Goal: Transaction & Acquisition: Purchase product/service

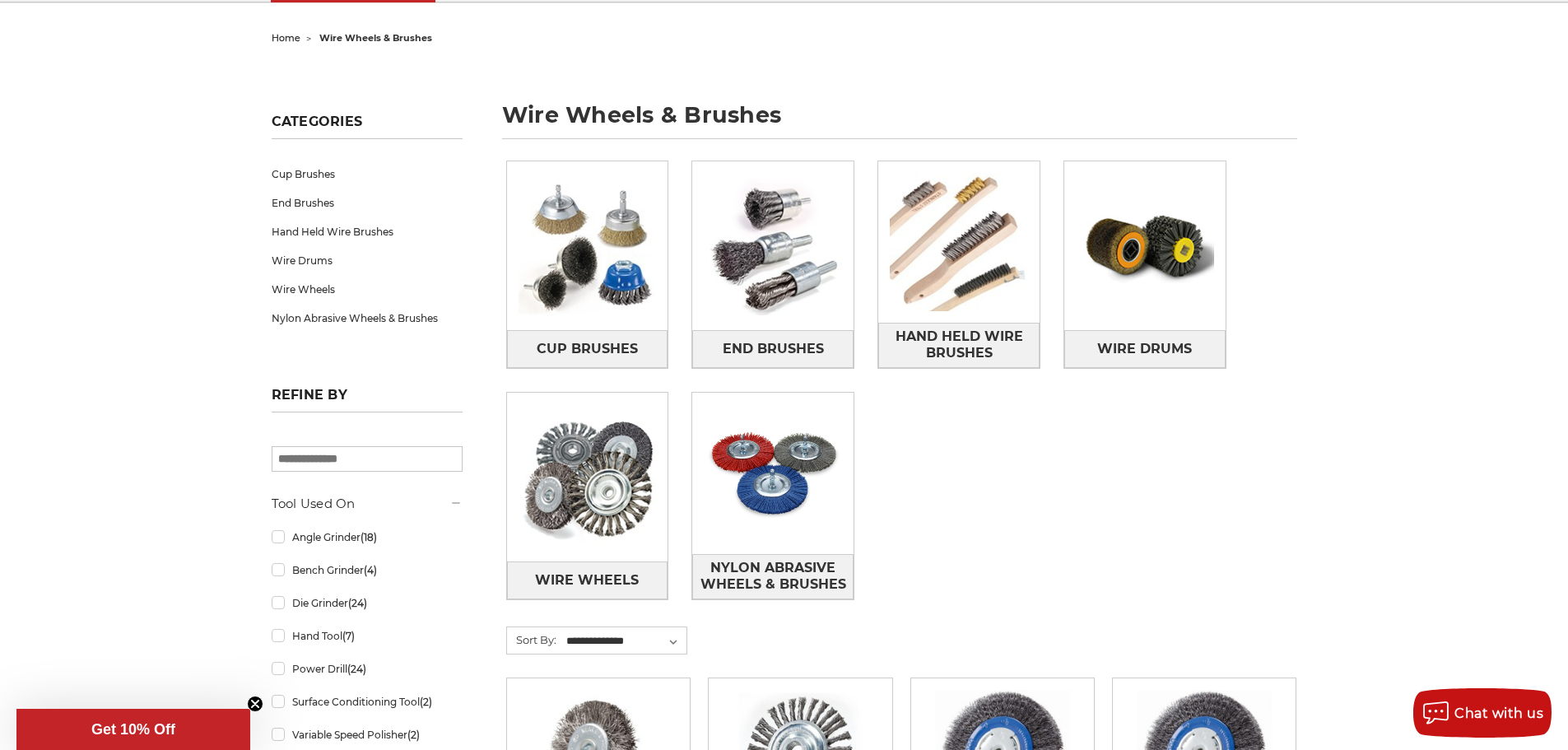
scroll to position [164, 0]
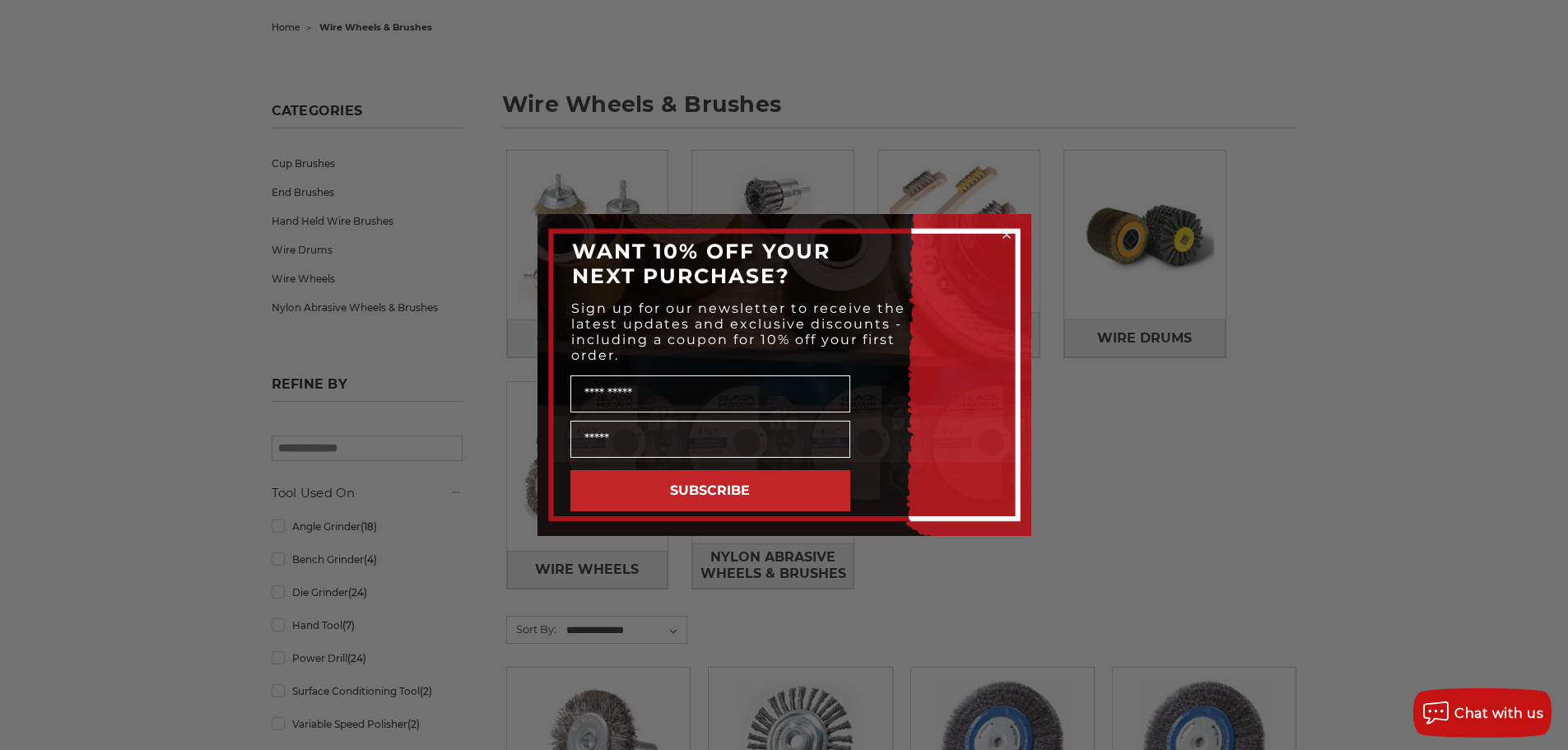
click at [1007, 232] on circle "Close dialog" at bounding box center [1006, 235] width 16 height 16
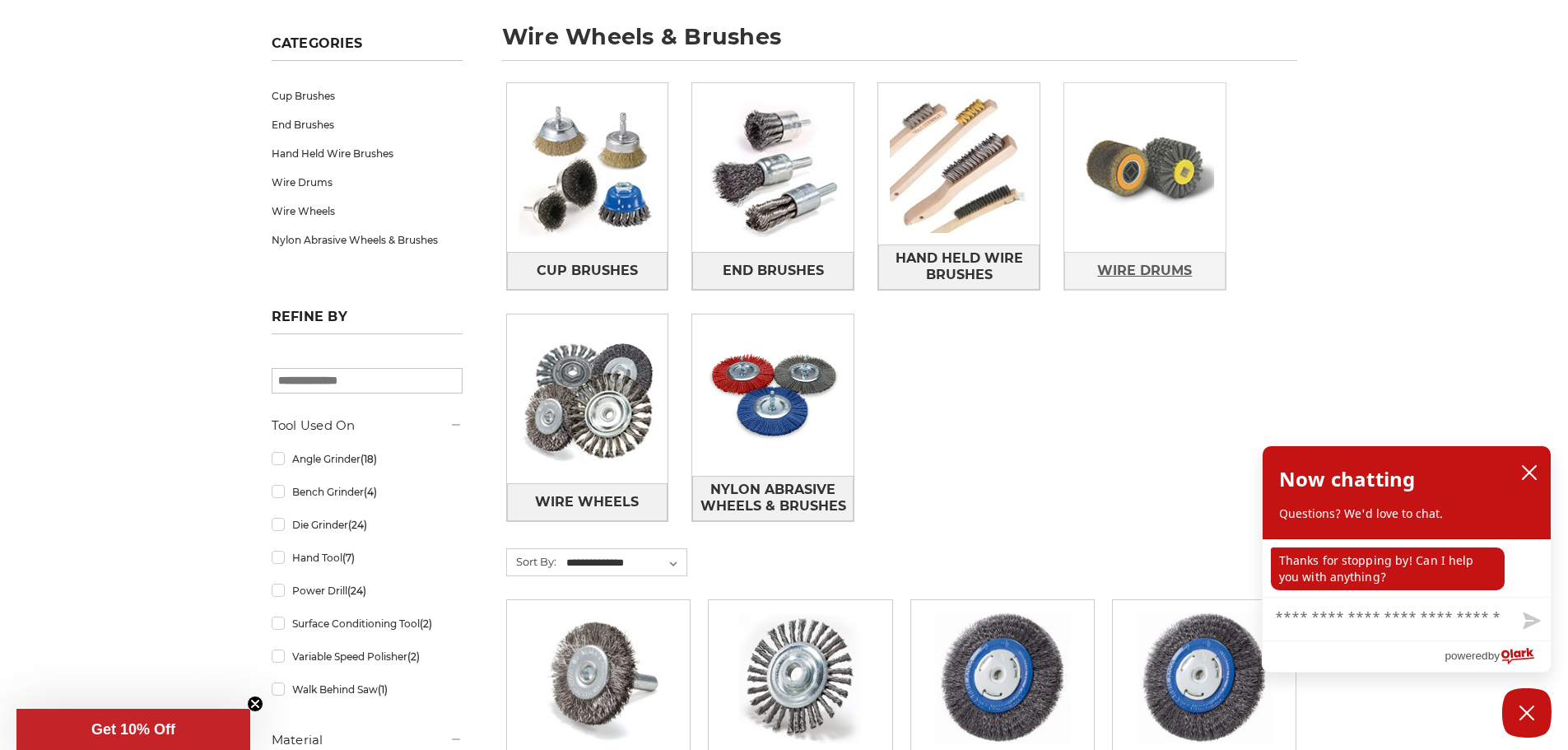
scroll to position [0, 0]
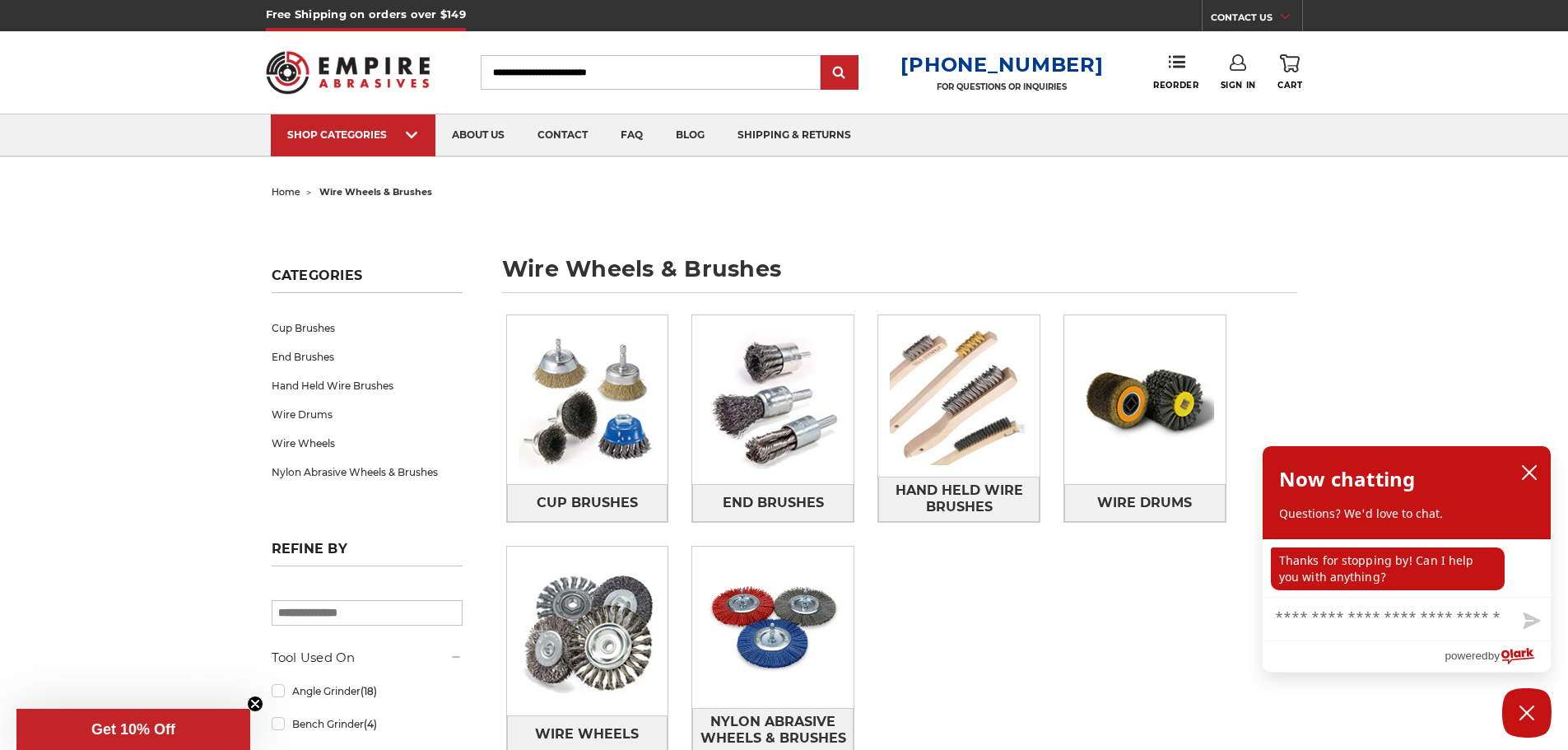
click at [605, 76] on input "Search" at bounding box center [651, 72] width 340 height 35
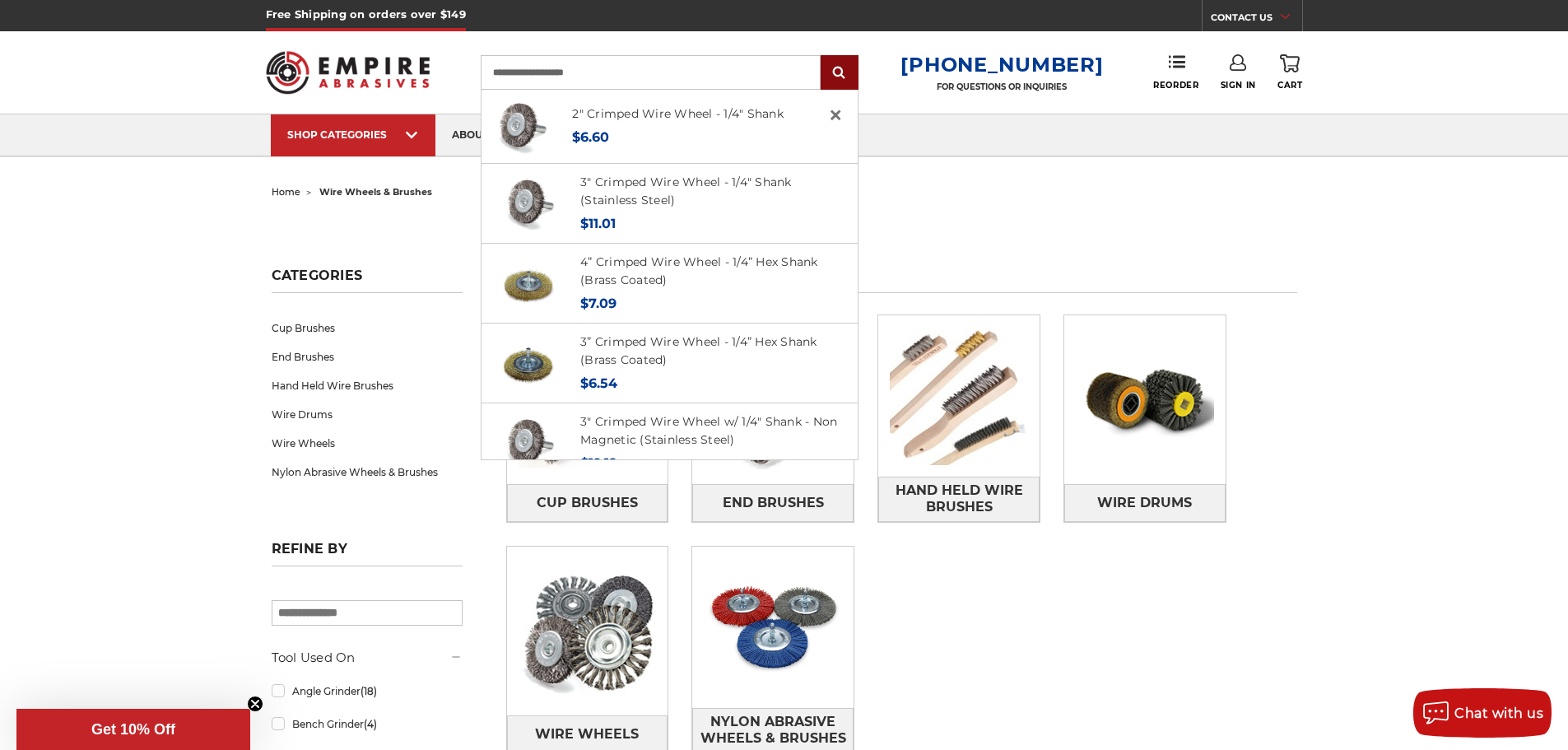
type input "**********"
click at [845, 80] on input "submit" at bounding box center [839, 72] width 33 height 33
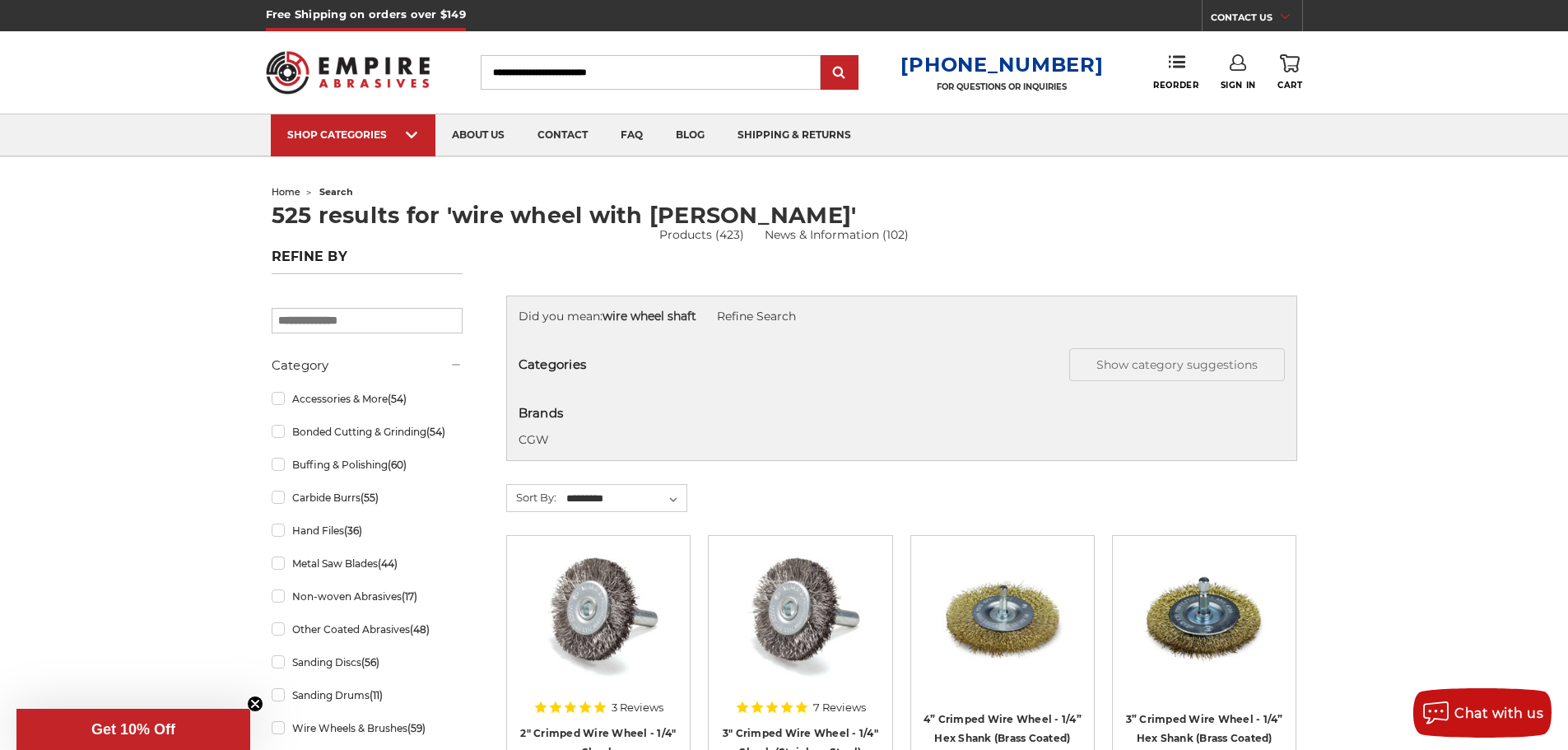
click at [525, 70] on input "Search" at bounding box center [651, 72] width 340 height 35
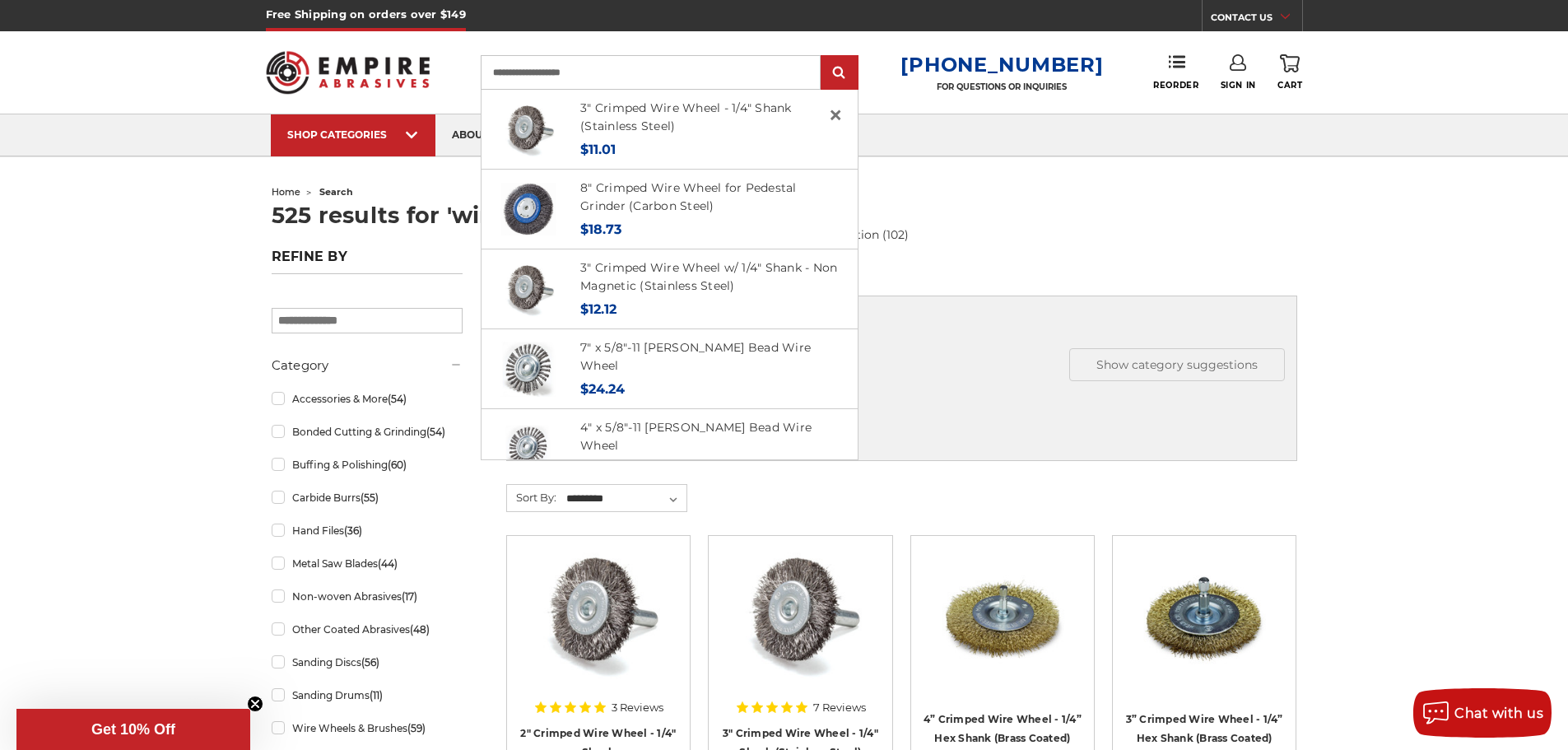
click at [504, 70] on input "**********" at bounding box center [651, 72] width 340 height 35
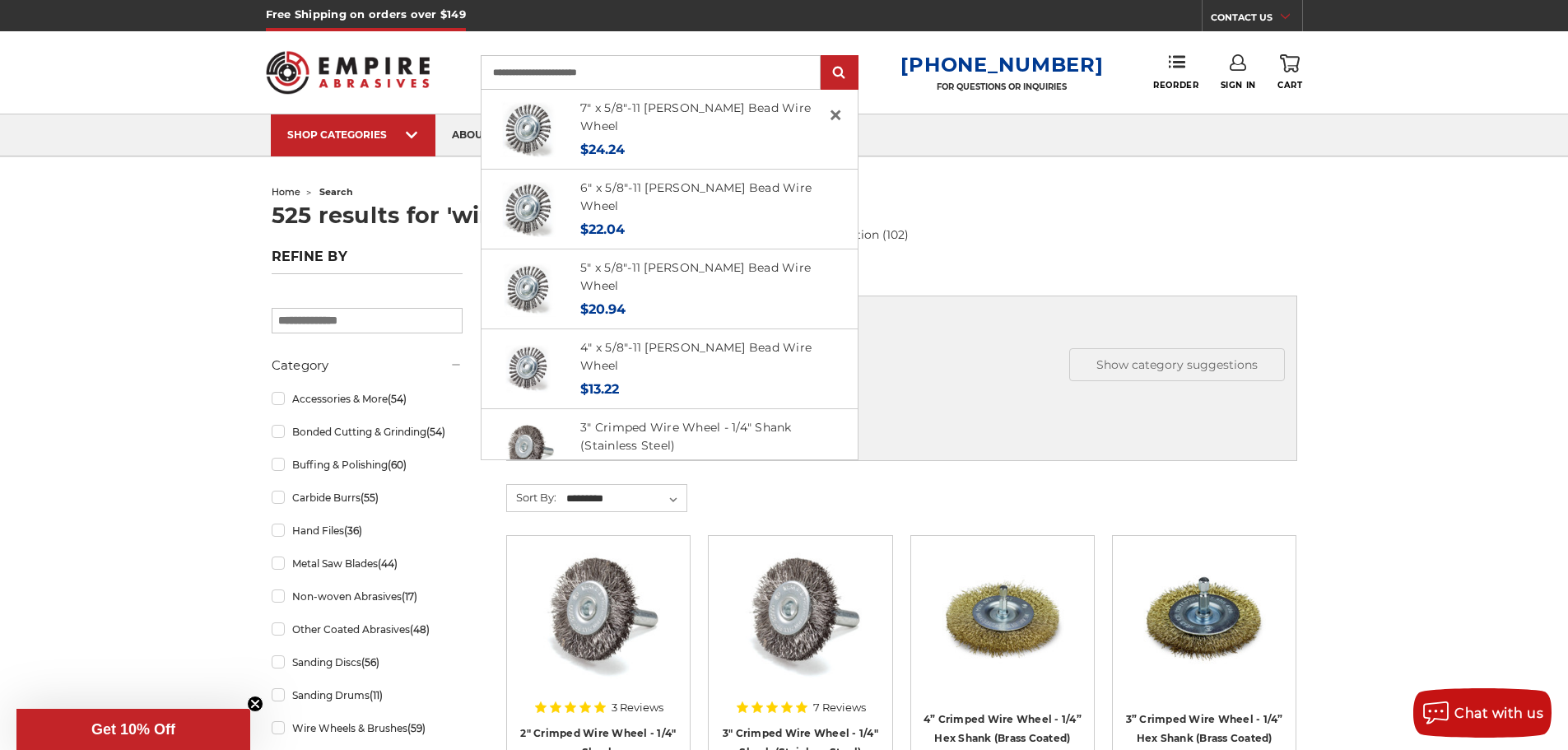
click at [625, 70] on input "**********" at bounding box center [651, 72] width 340 height 35
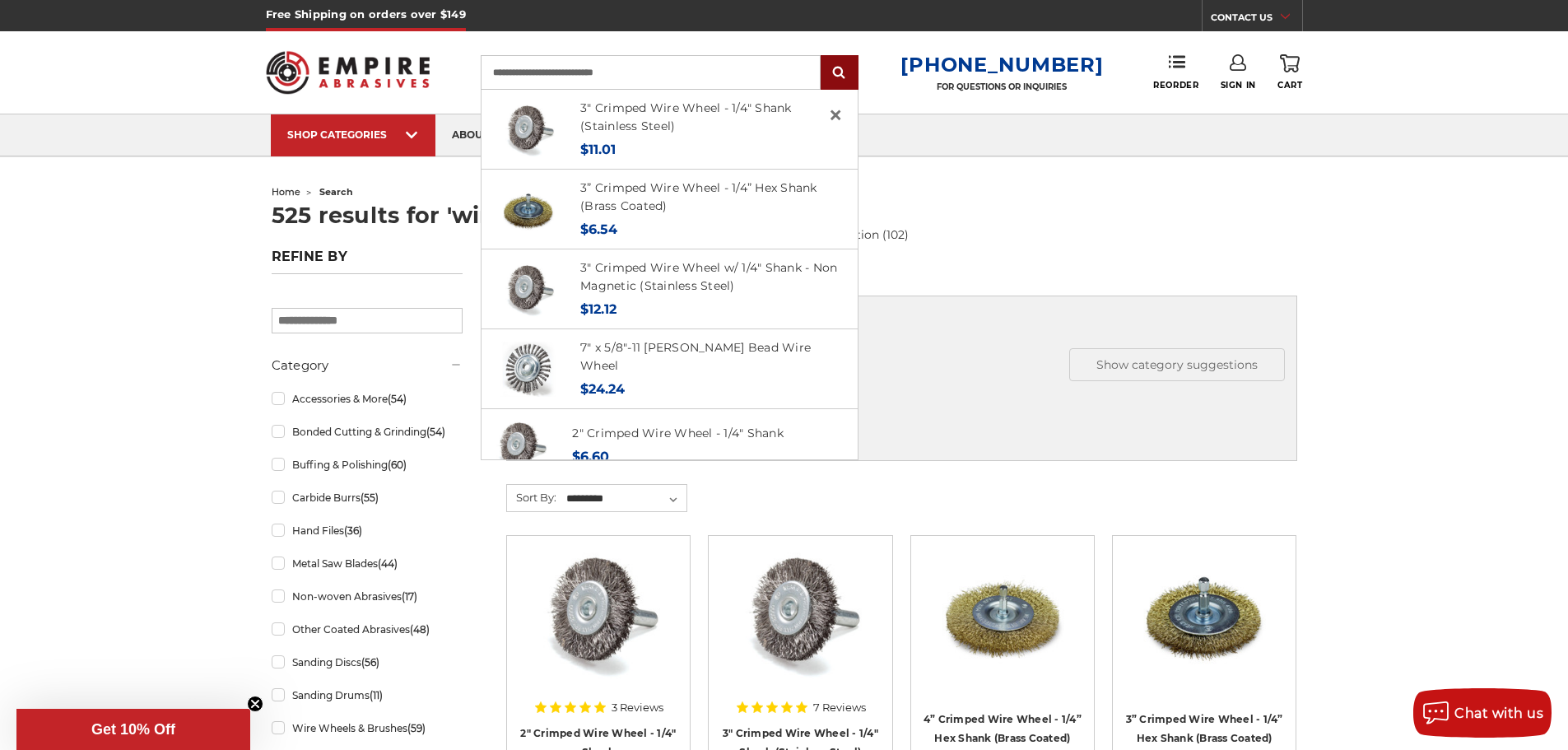
type input "**********"
click at [842, 66] on input "submit" at bounding box center [839, 72] width 33 height 33
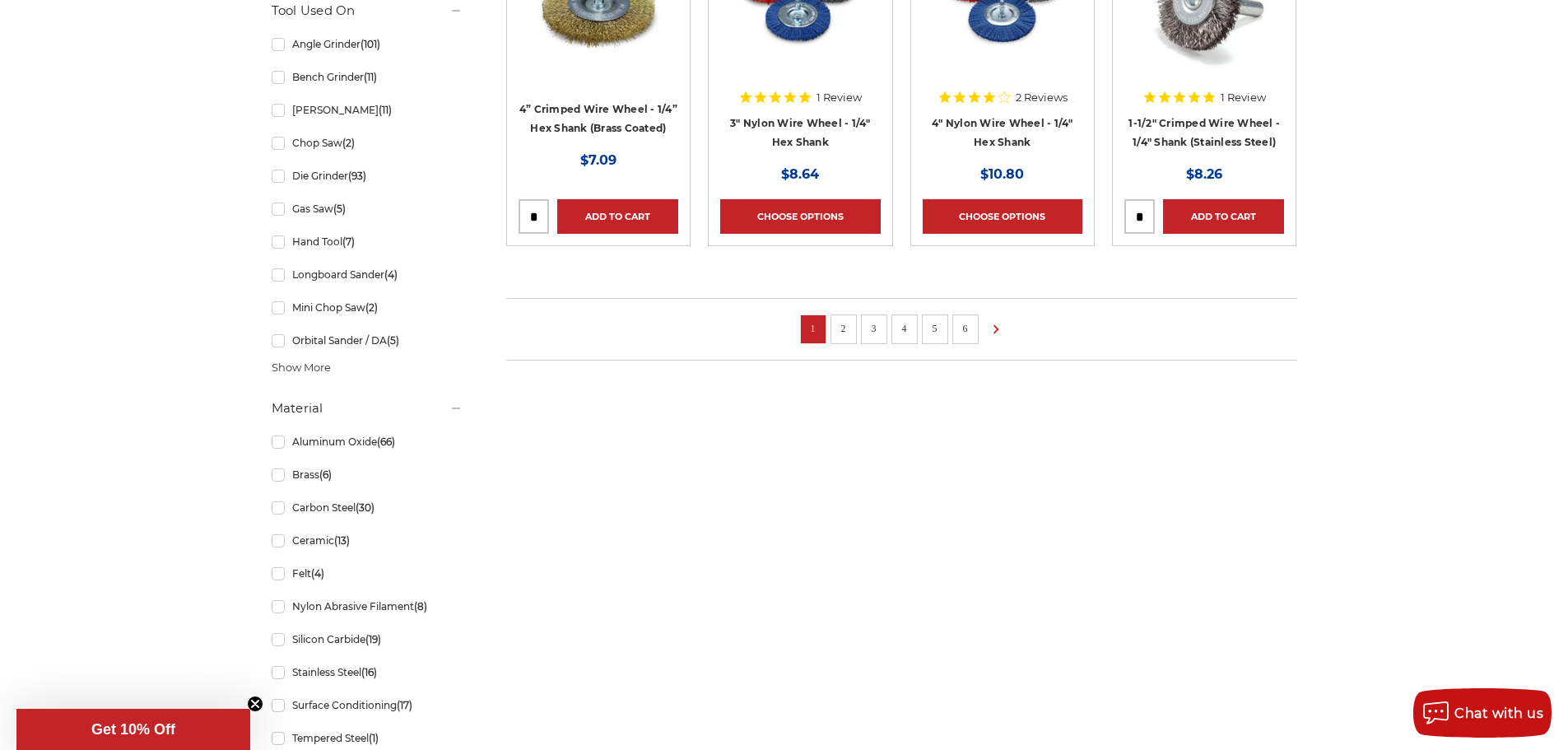
scroll to position [1070, 0]
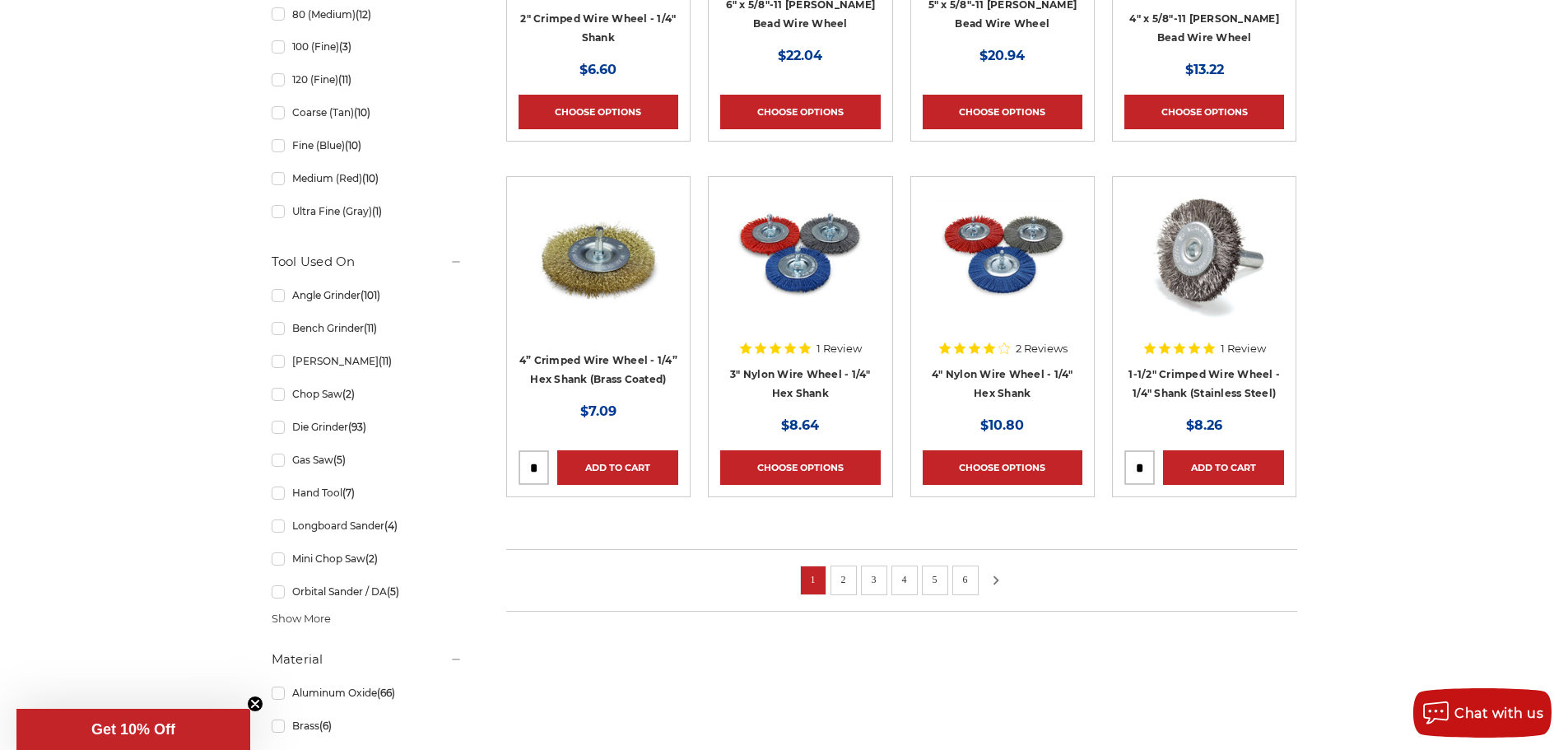
click at [991, 579] on icon at bounding box center [996, 580] width 20 height 18
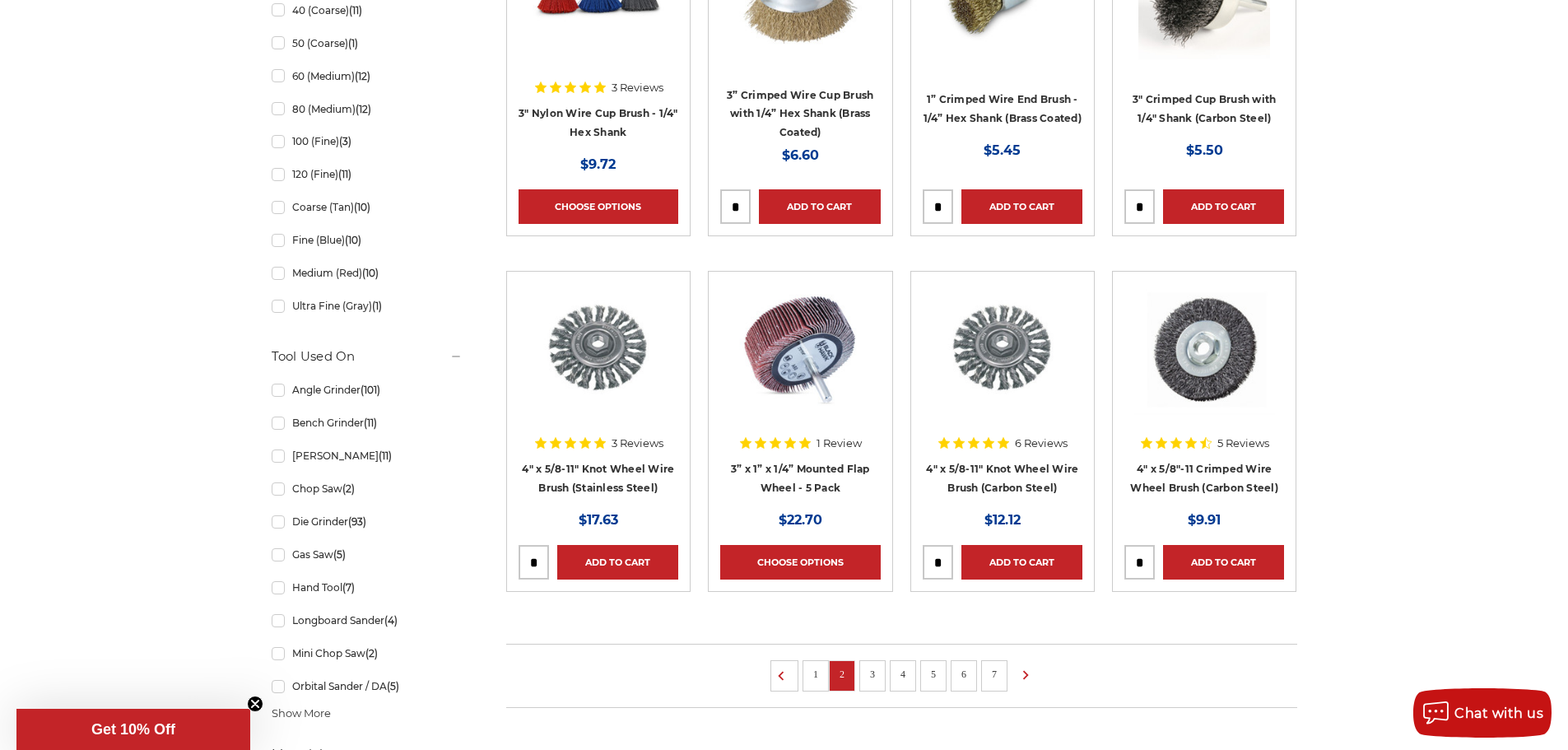
scroll to position [988, 0]
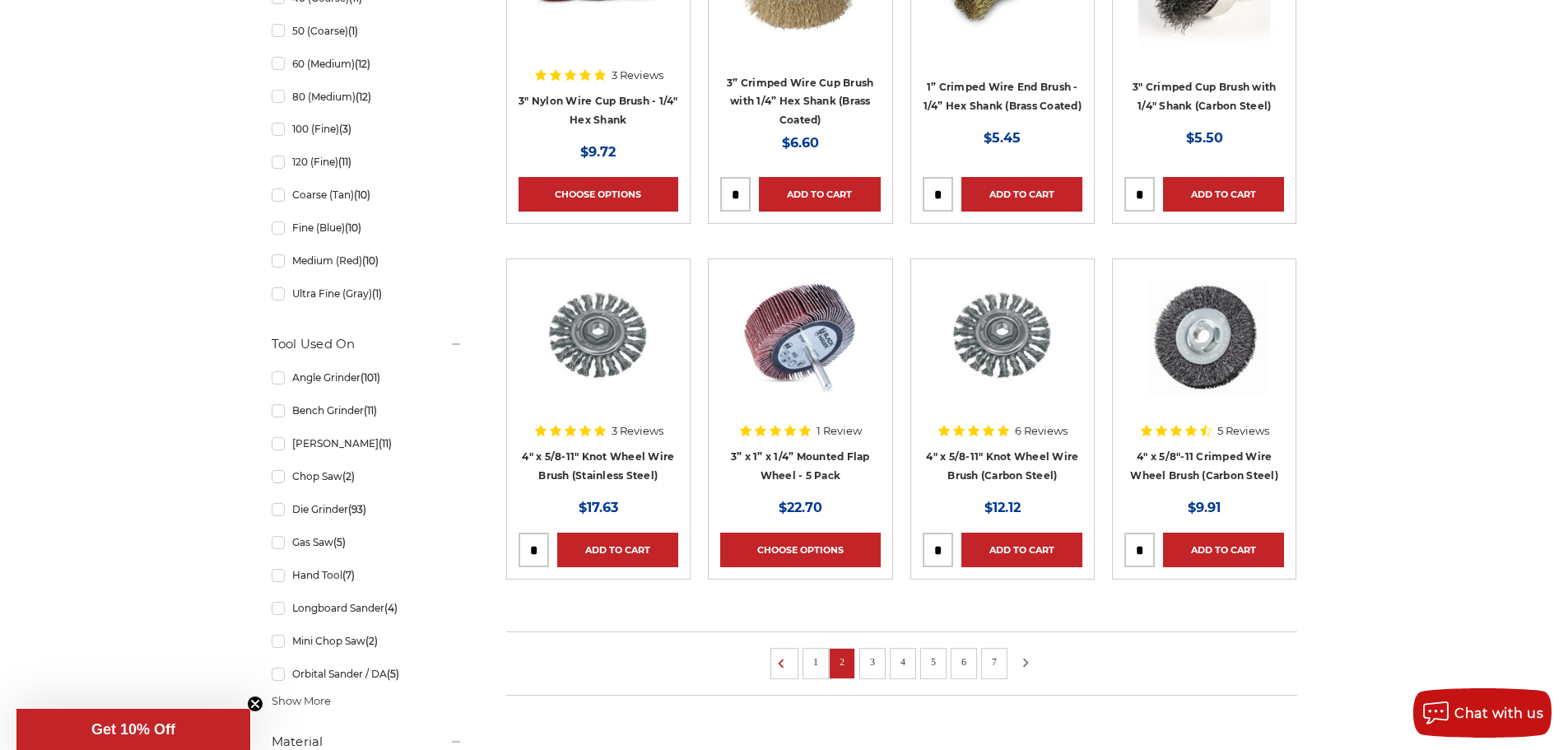
click at [1023, 663] on icon at bounding box center [1026, 662] width 20 height 18
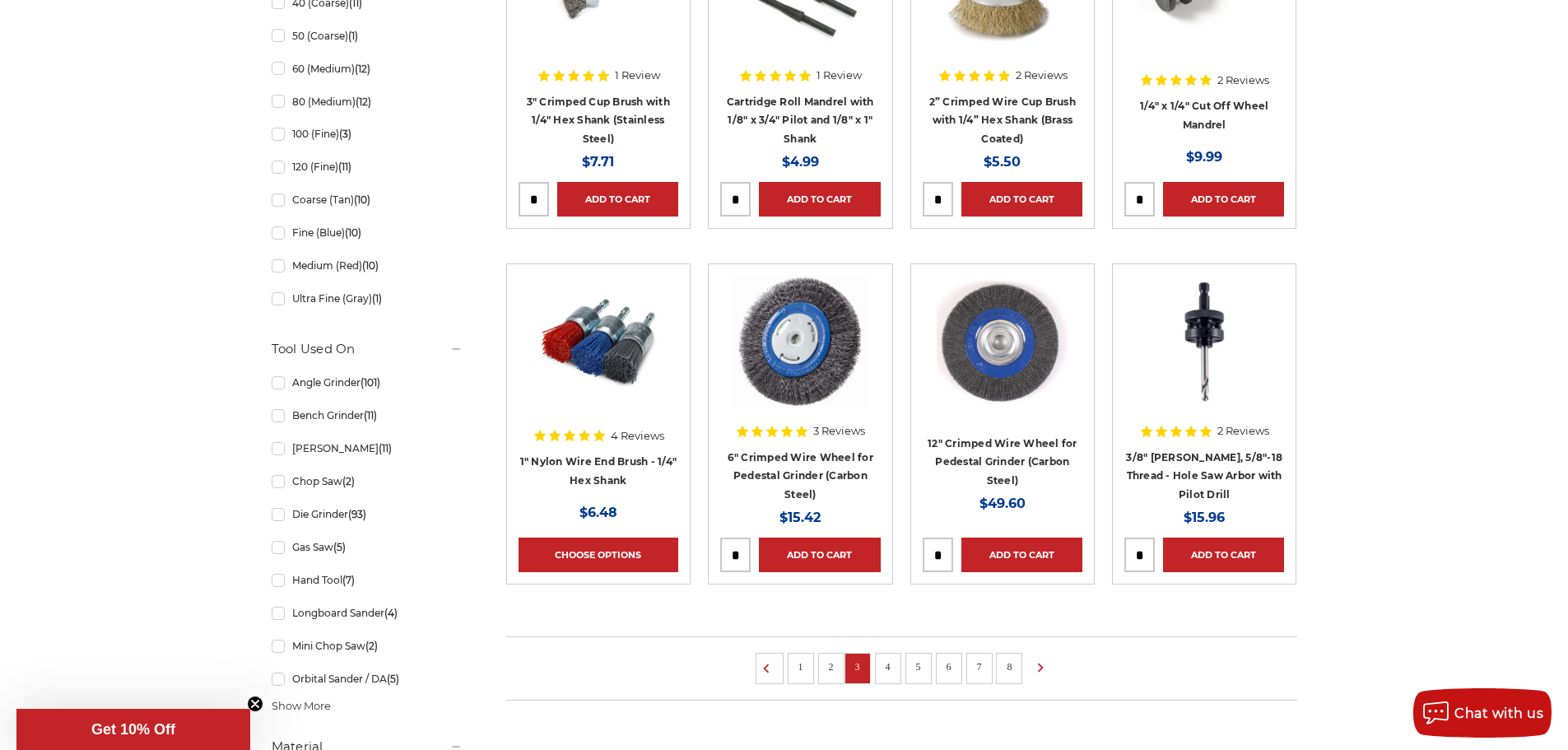
scroll to position [1070, 0]
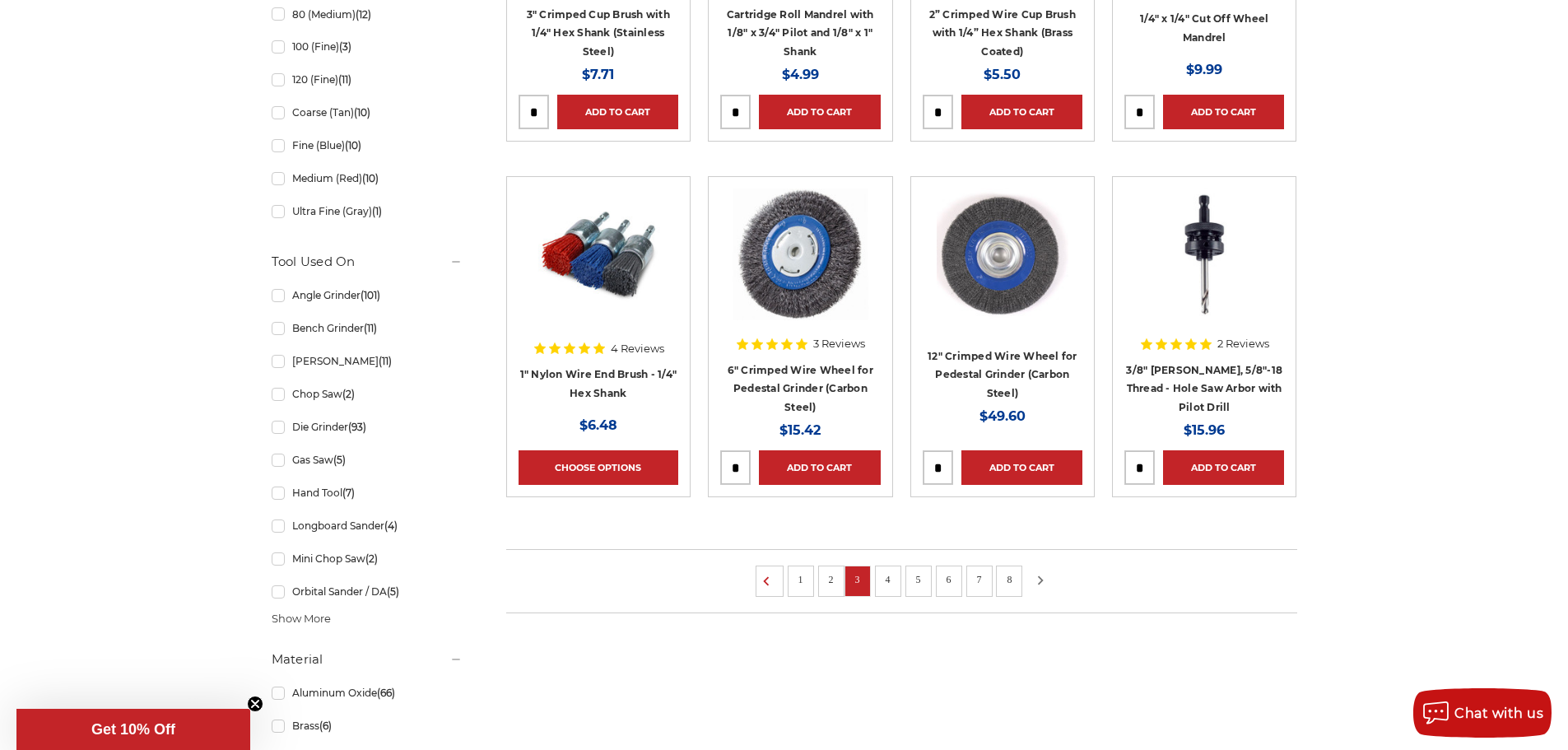
click at [1042, 582] on icon at bounding box center [1040, 580] width 20 height 18
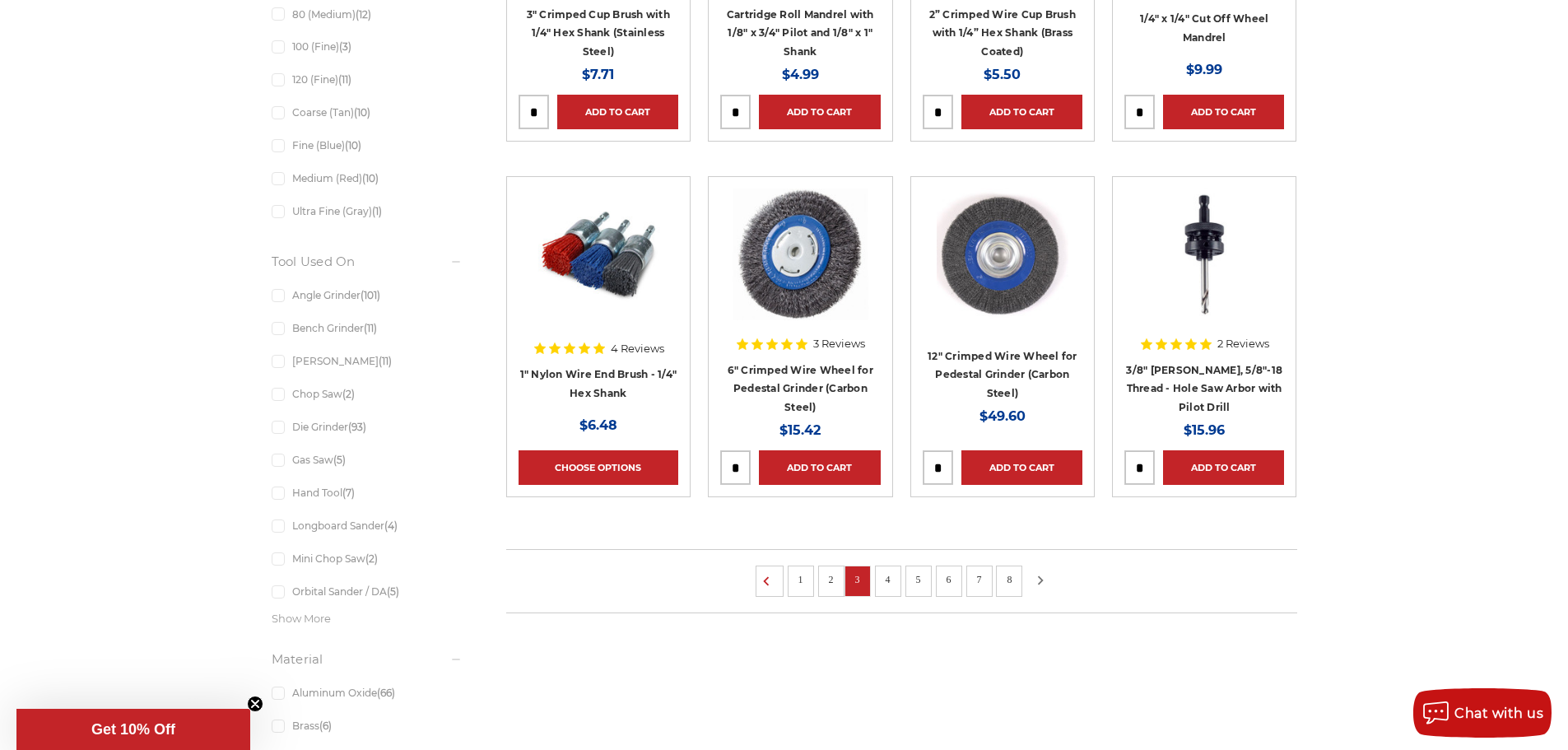
click at [1042, 582] on icon at bounding box center [1040, 580] width 20 height 18
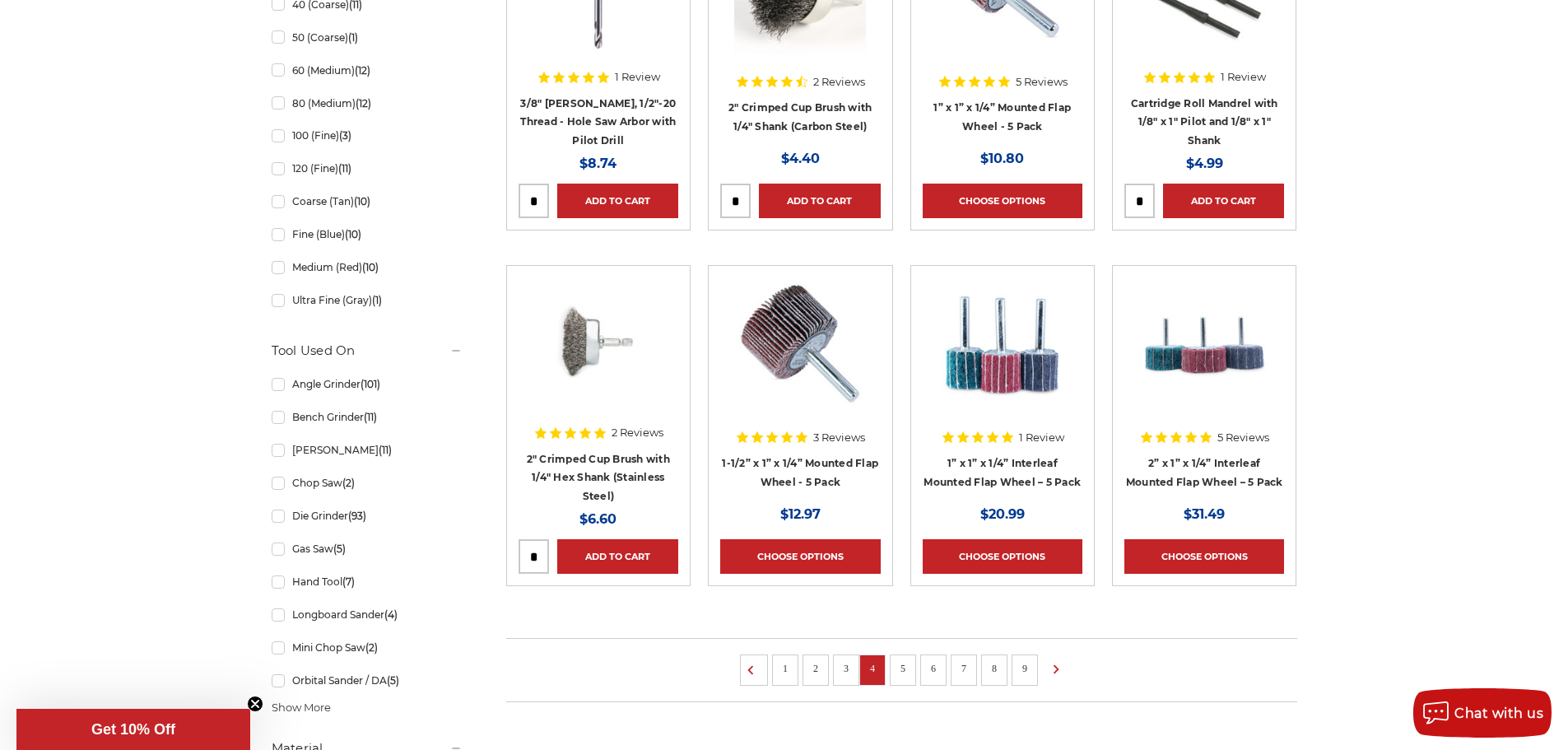
scroll to position [988, 0]
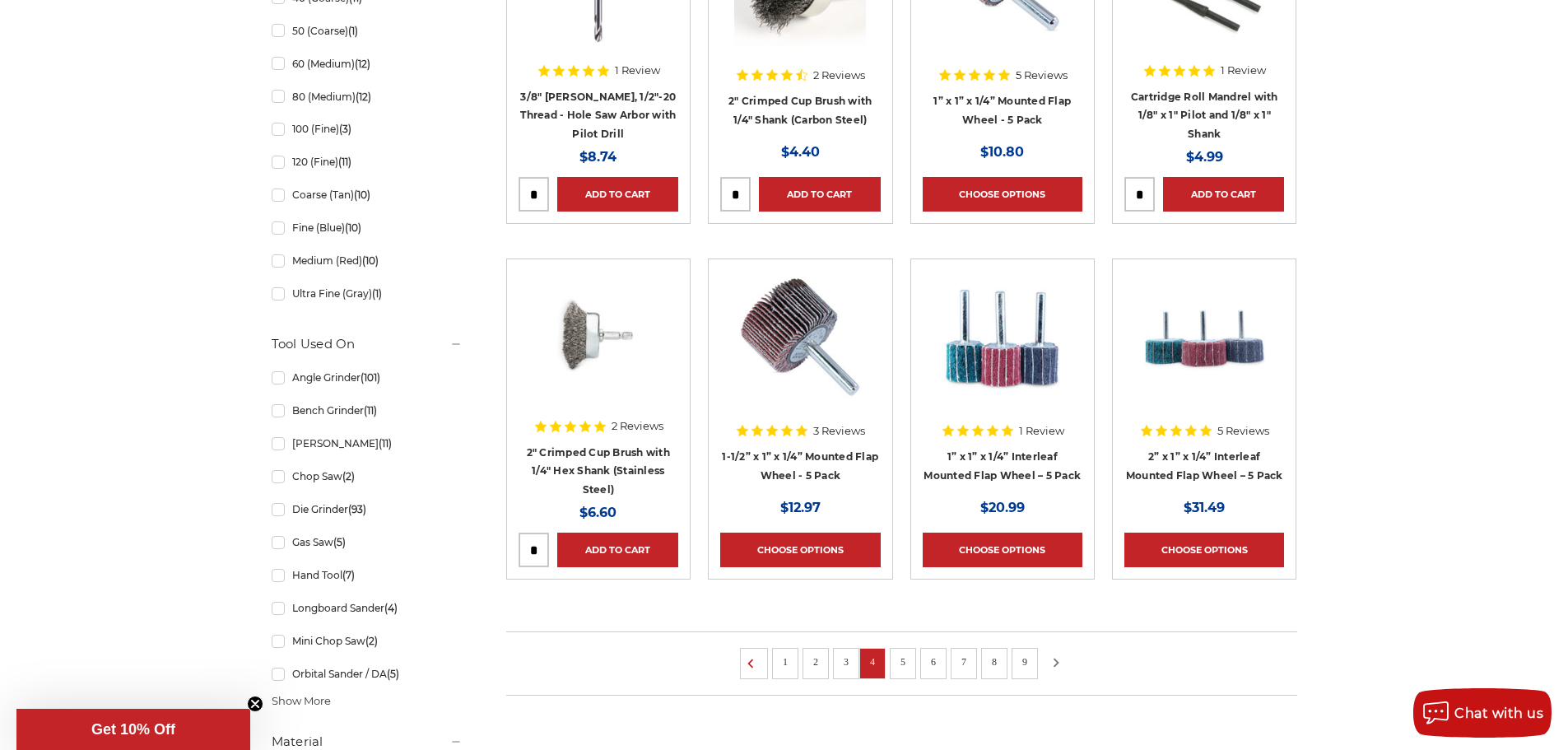
click at [1054, 659] on icon at bounding box center [1056, 662] width 20 height 18
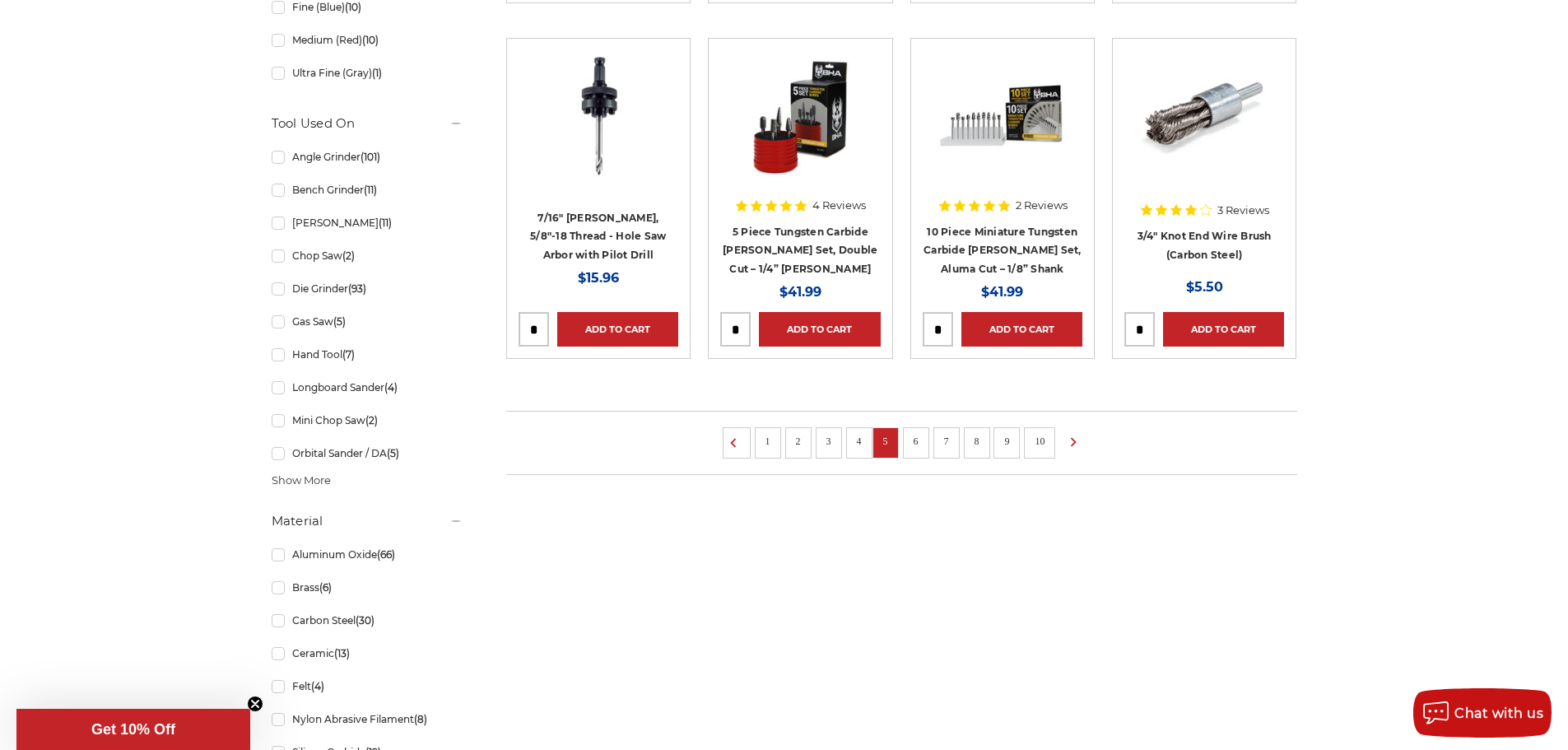
scroll to position [1317, 0]
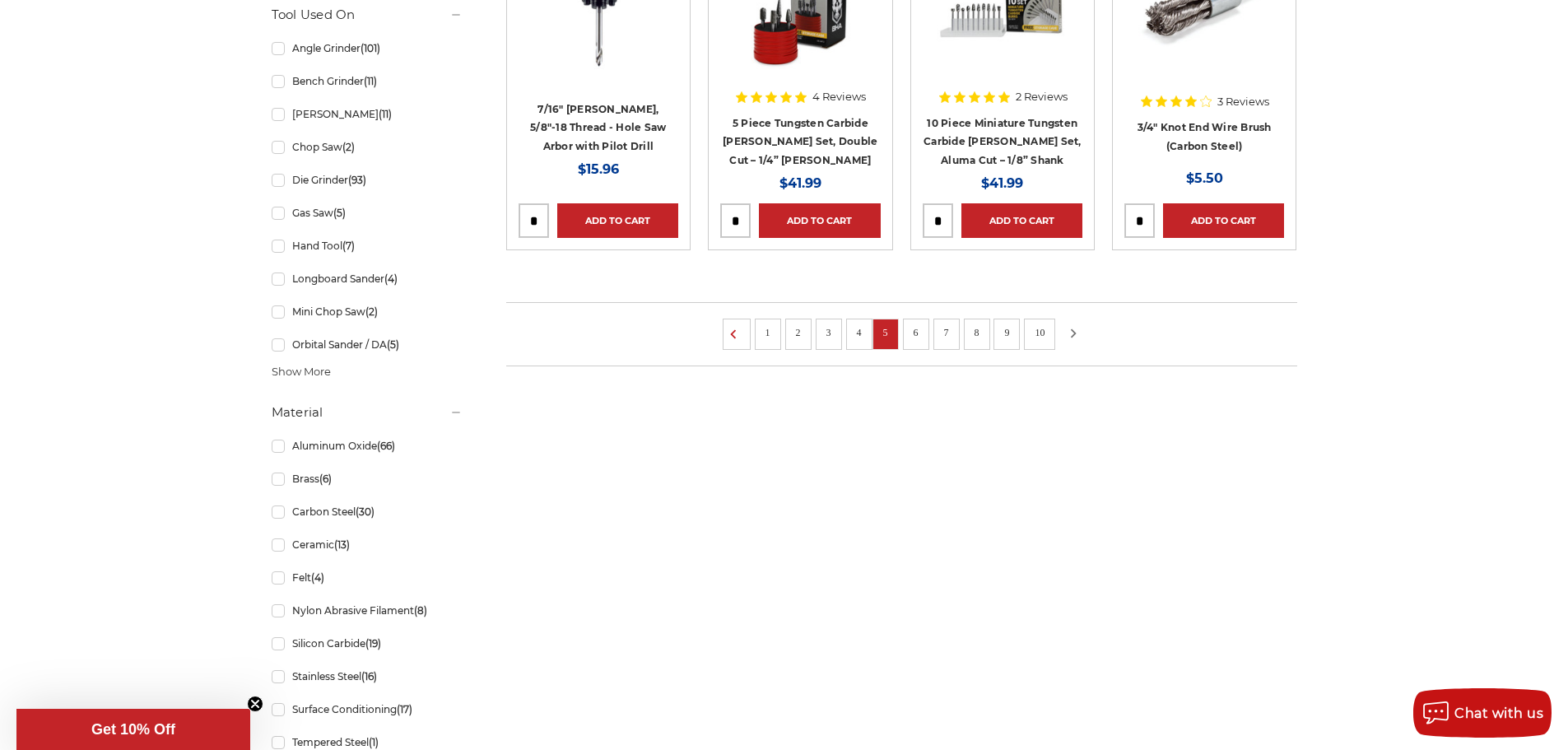
click at [1074, 332] on icon at bounding box center [1073, 333] width 20 height 18
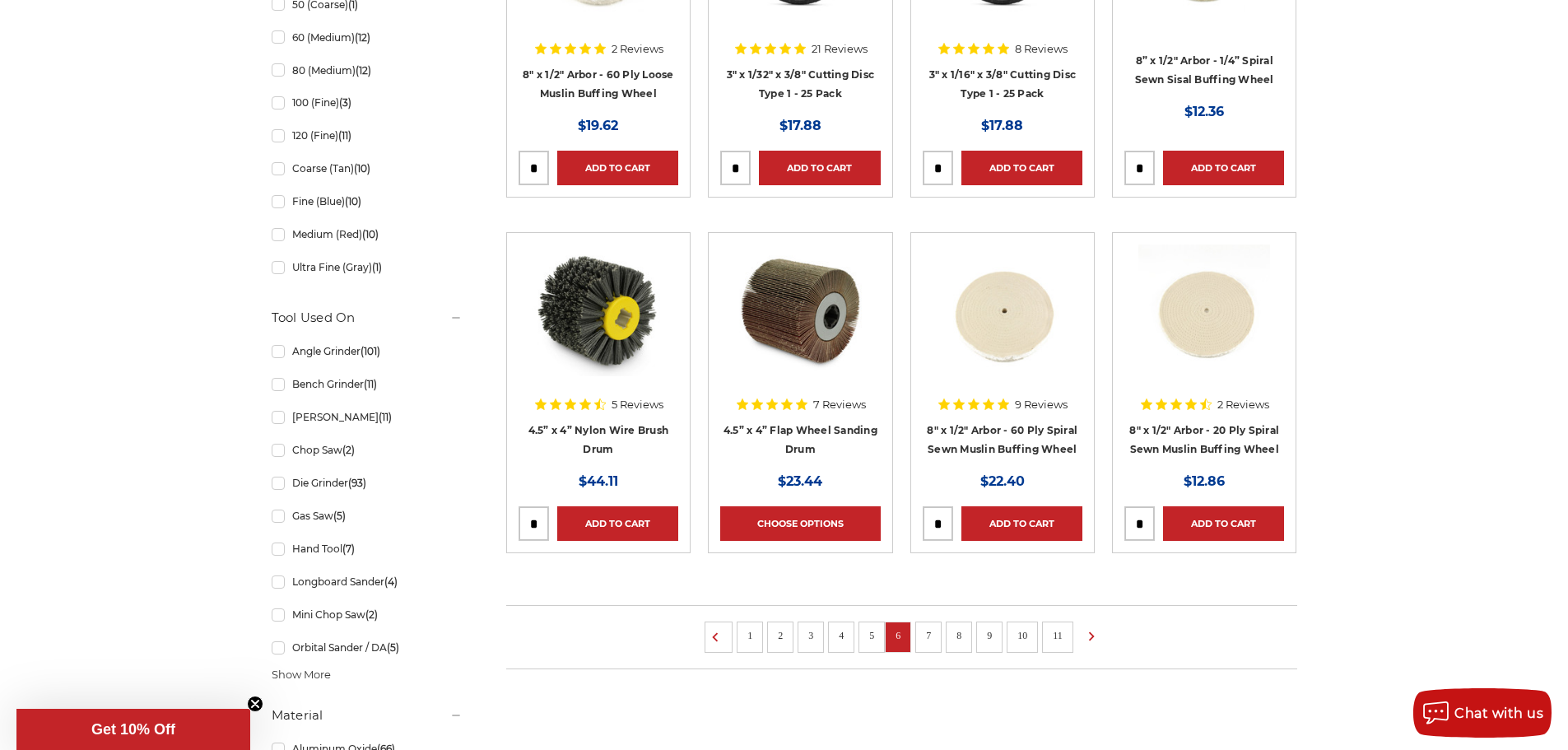
scroll to position [1152, 0]
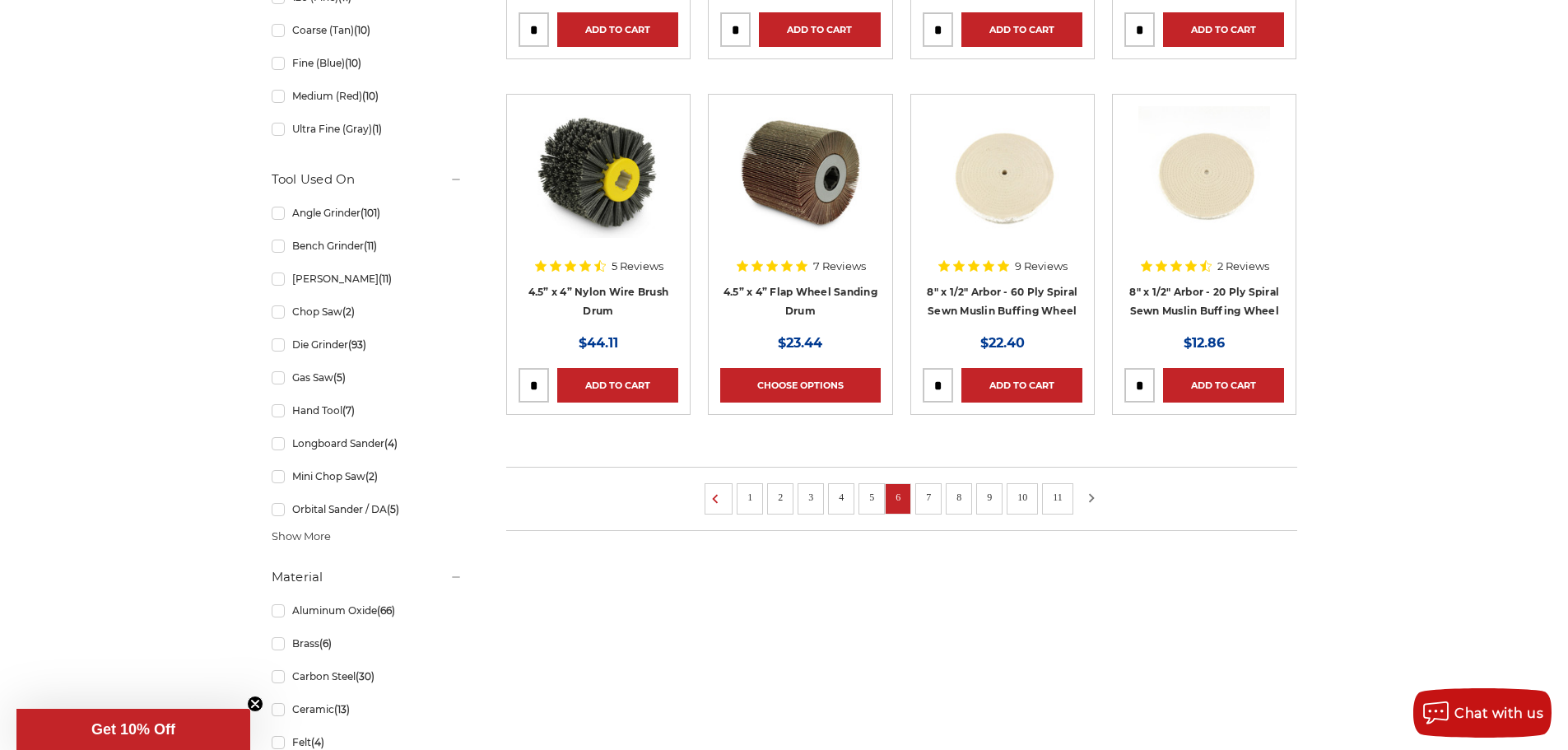
click at [1089, 502] on icon at bounding box center [1091, 497] width 20 height 18
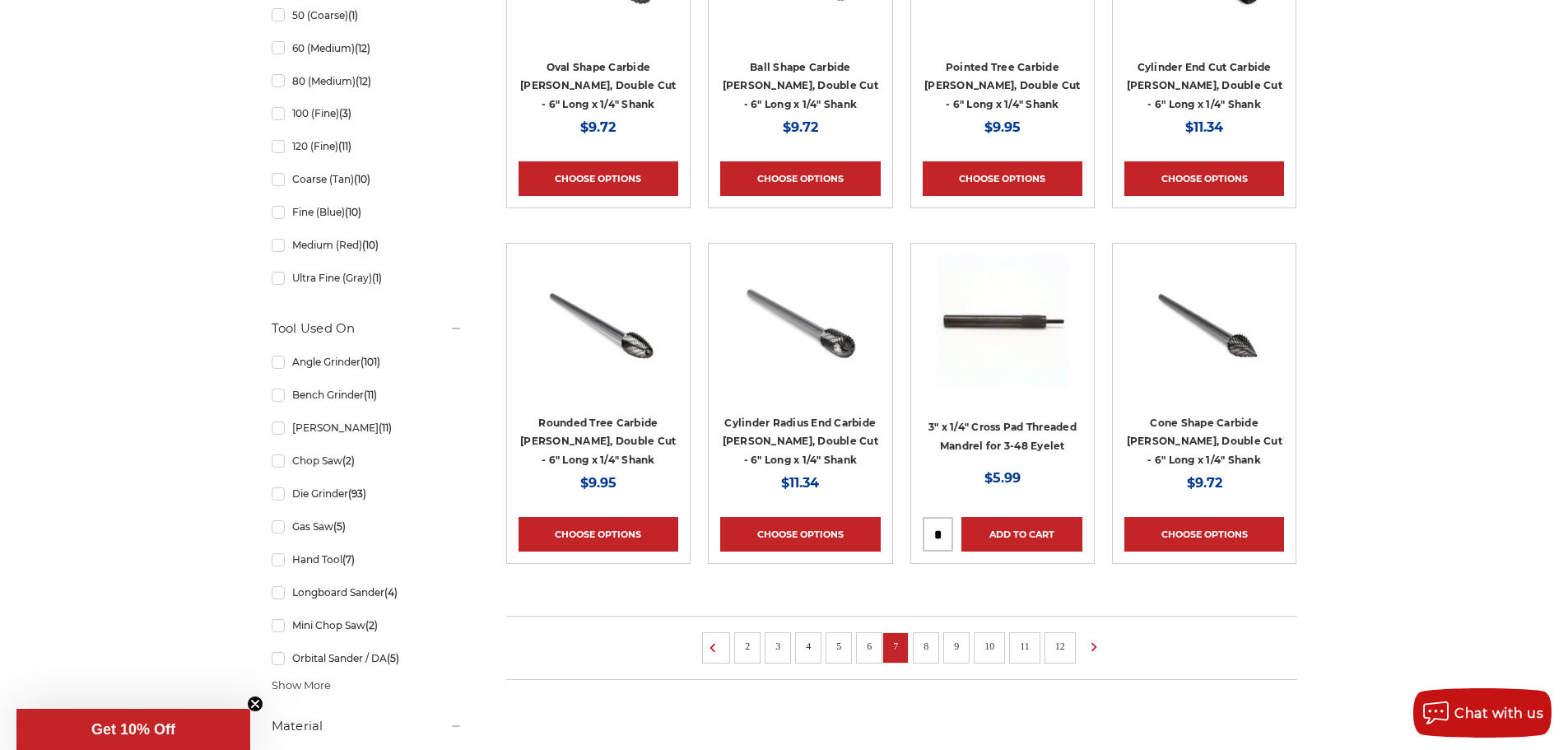
scroll to position [1152, 0]
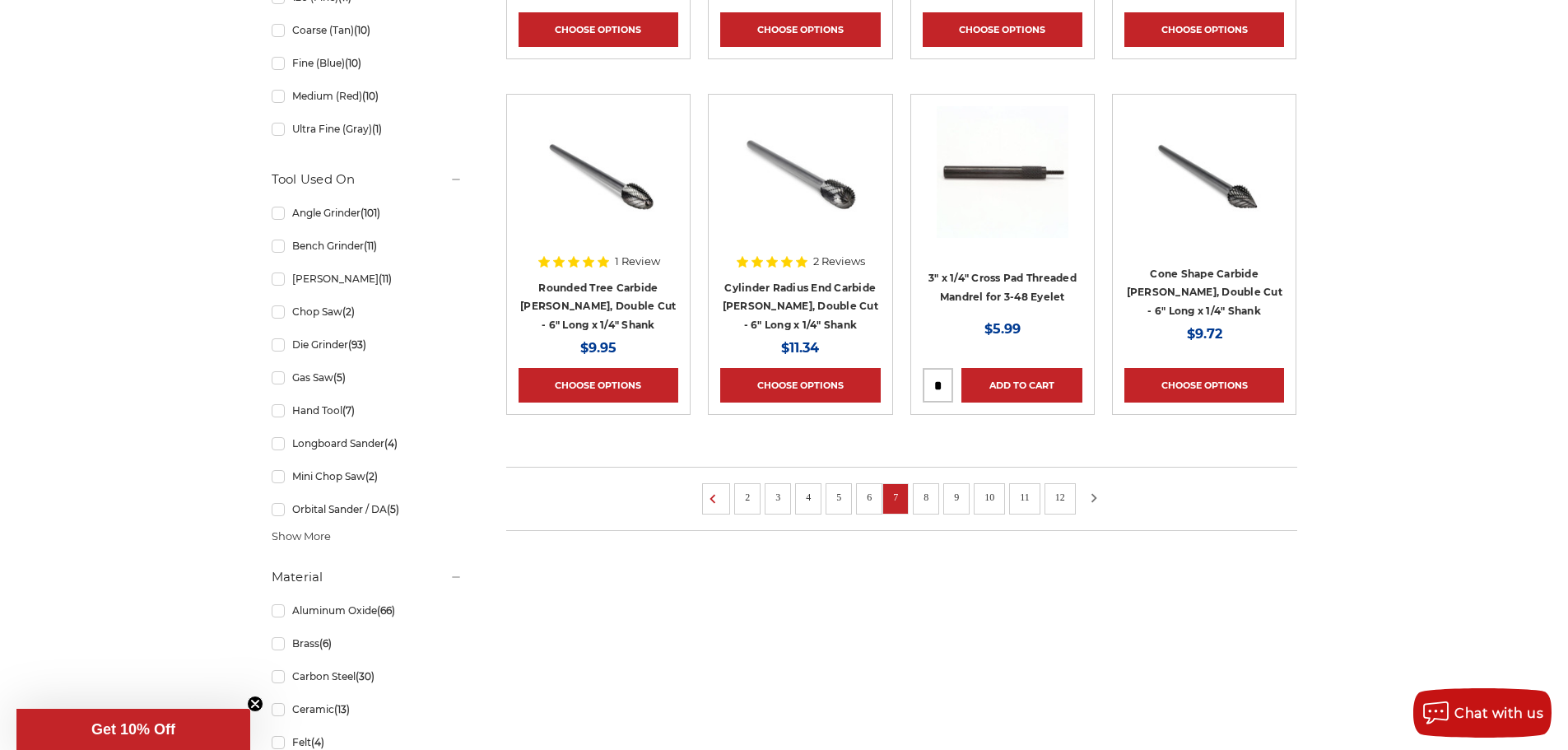
click at [1090, 493] on icon at bounding box center [1093, 497] width 20 height 18
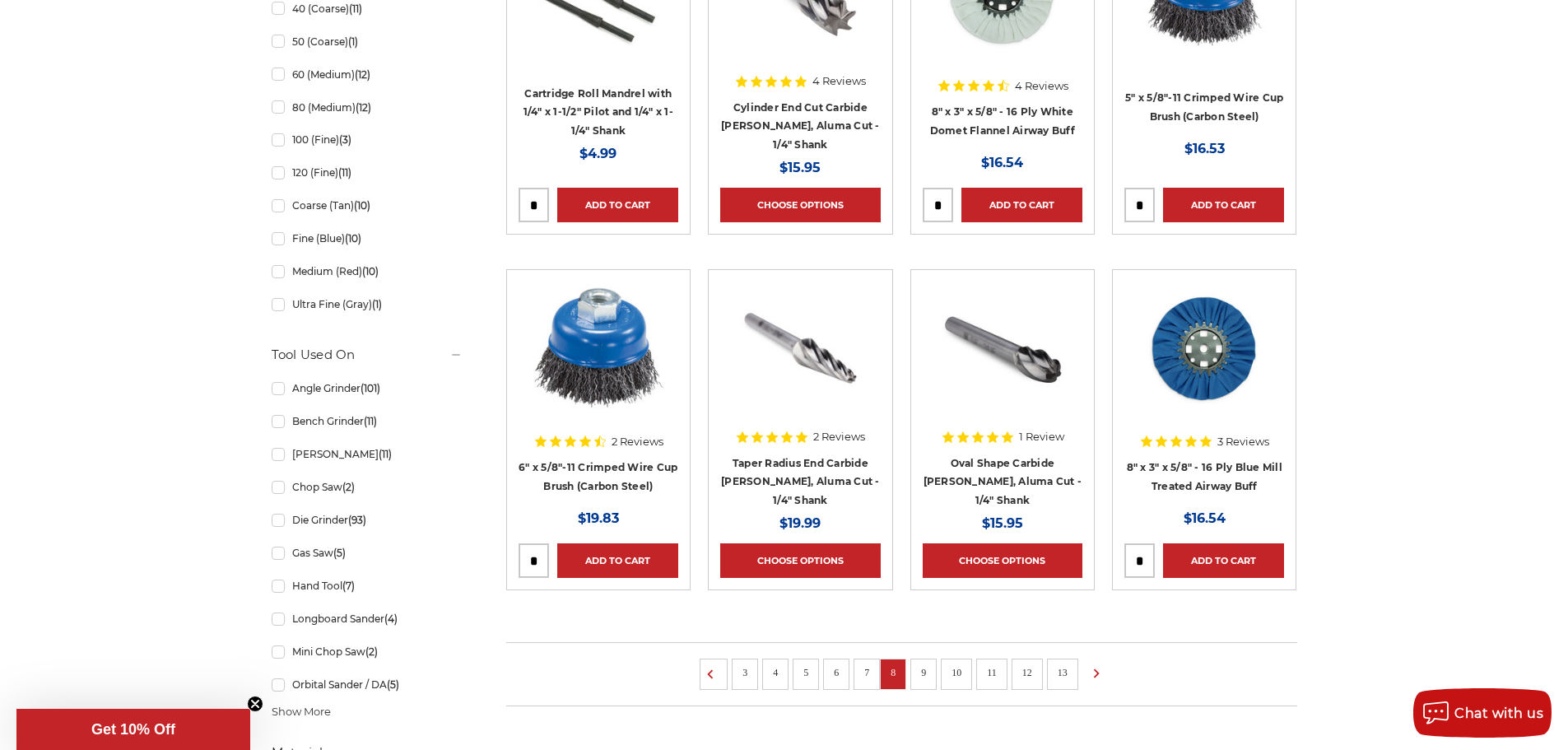
scroll to position [1152, 0]
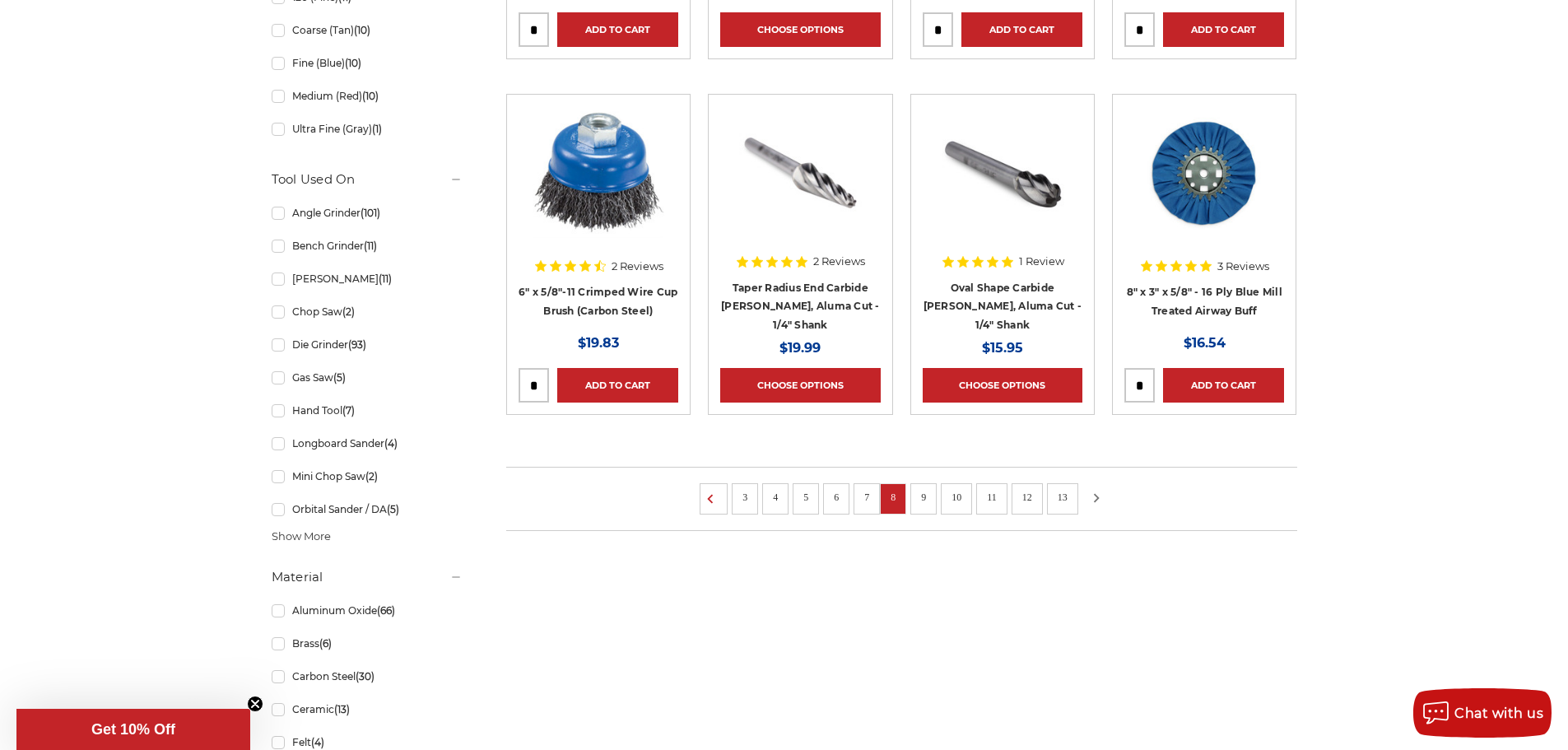
click at [1098, 495] on icon at bounding box center [1096, 497] width 20 height 18
